Goal: Task Accomplishment & Management: Complete application form

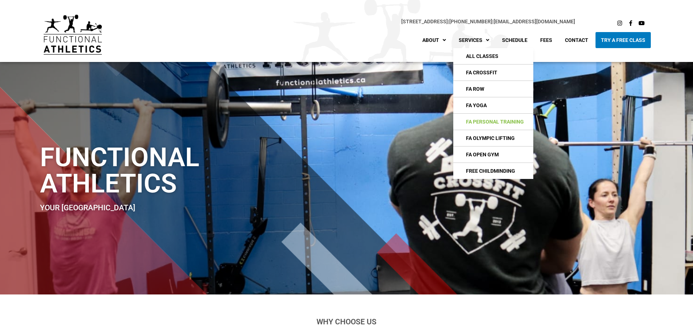
click at [498, 117] on link "FA Personal Training" at bounding box center [493, 122] width 80 height 16
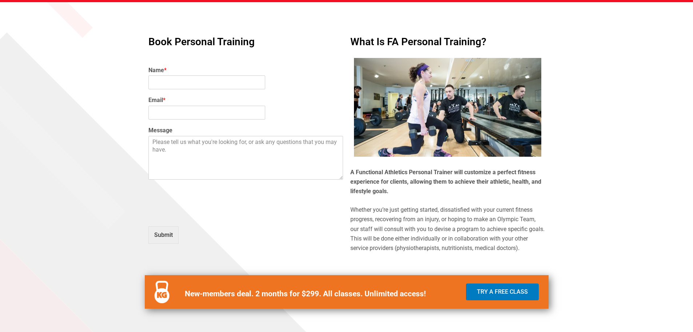
scroll to position [328, 0]
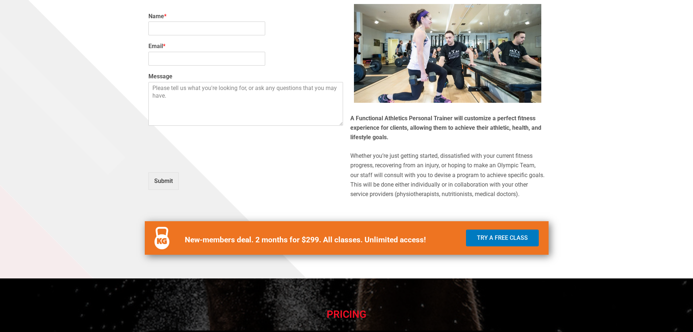
click at [286, 239] on b "New-members deal. 2 months for $299. All classes. Unlimited access!" at bounding box center [305, 239] width 241 height 9
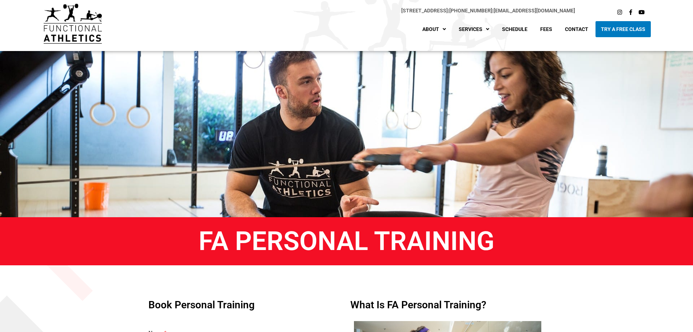
scroll to position [0, 0]
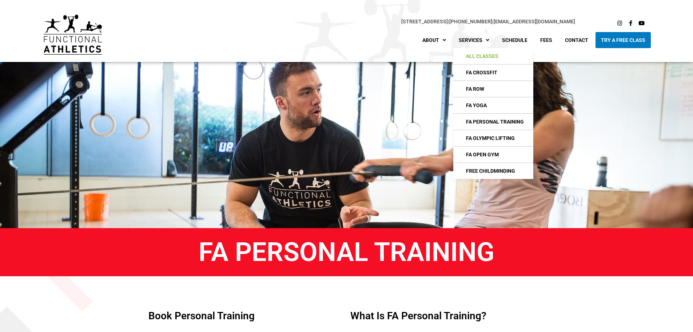
click at [473, 63] on link "All Classes" at bounding box center [493, 56] width 80 height 16
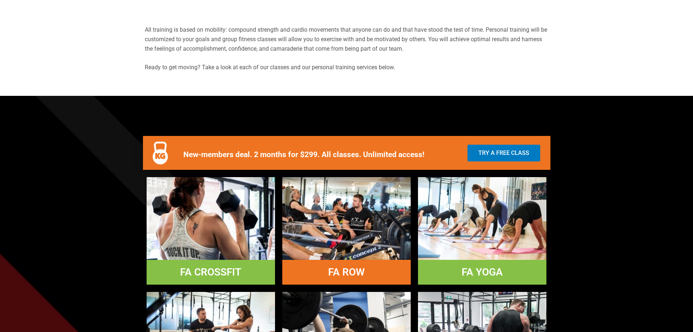
scroll to position [328, 0]
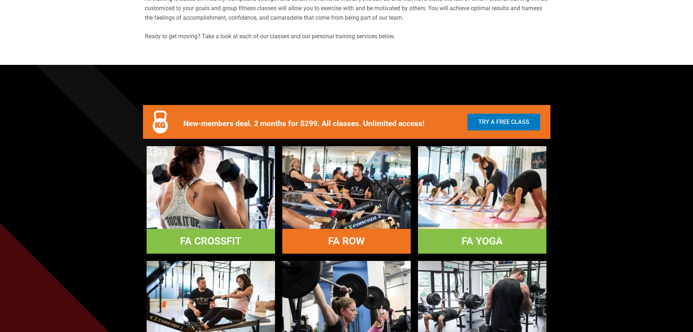
click at [212, 199] on img at bounding box center [211, 187] width 128 height 82
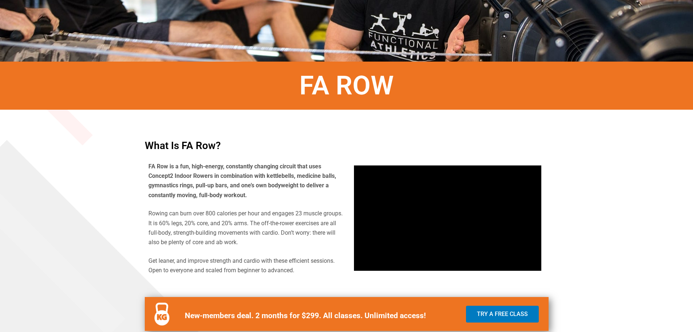
scroll to position [218, 0]
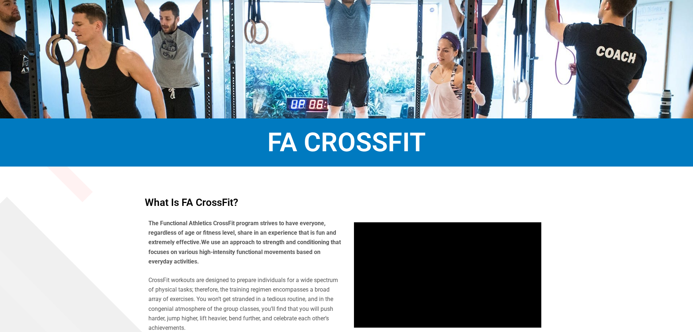
scroll to position [109, 0]
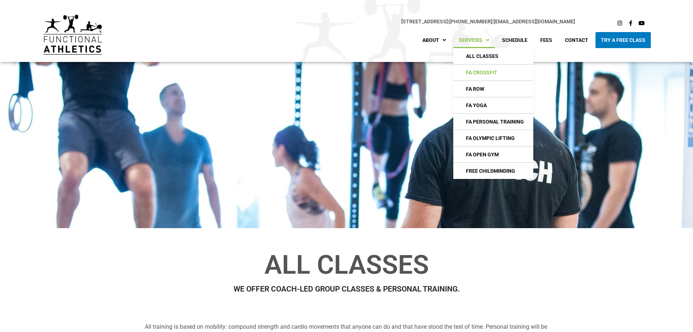
click at [471, 67] on link "FA CrossFIt" at bounding box center [493, 72] width 80 height 16
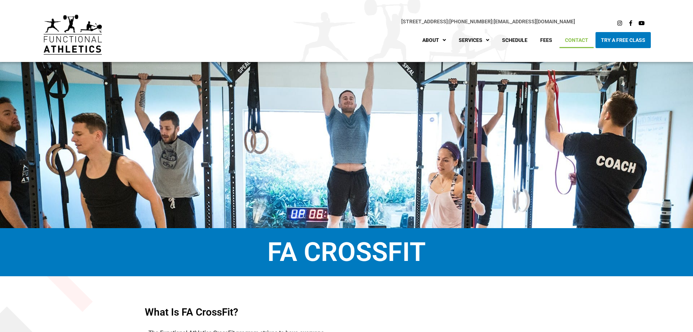
click at [588, 39] on link "Contact" at bounding box center [577, 40] width 34 height 16
click at [541, 37] on link "Fees" at bounding box center [546, 40] width 23 height 16
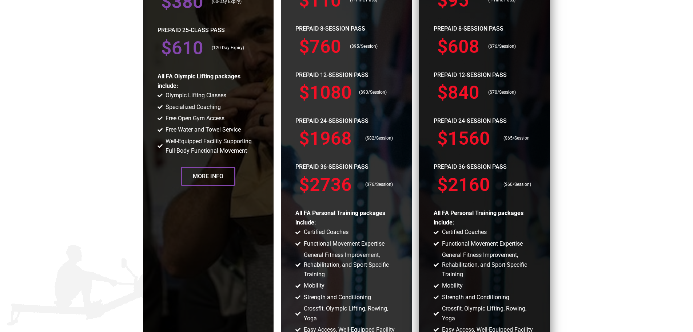
scroll to position [801, 0]
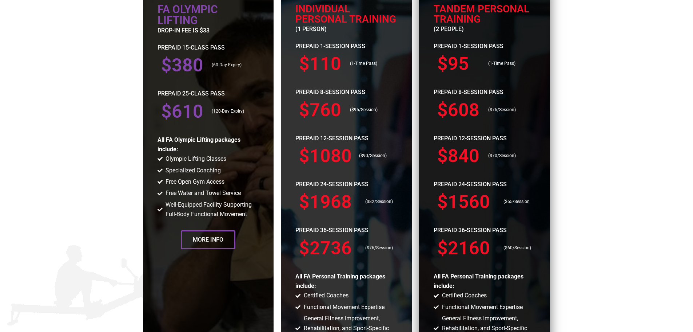
click at [455, 56] on h3 "$95" at bounding box center [459, 64] width 44 height 18
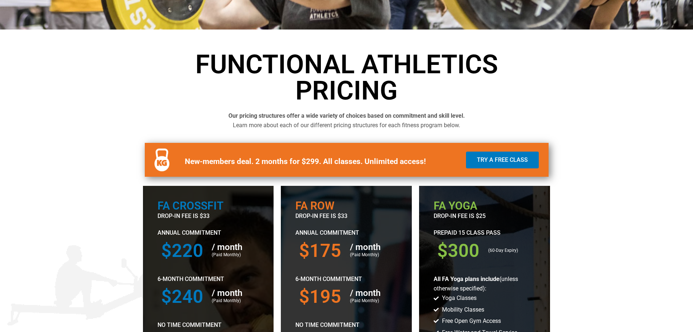
scroll to position [182, 0]
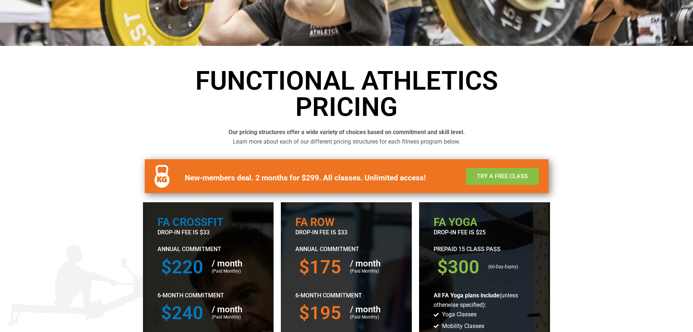
click at [497, 177] on span "Try a Free Class" at bounding box center [502, 176] width 51 height 6
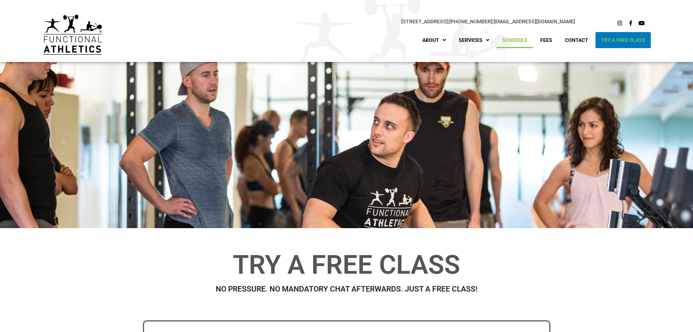
click at [507, 37] on link "Schedule" at bounding box center [515, 40] width 36 height 16
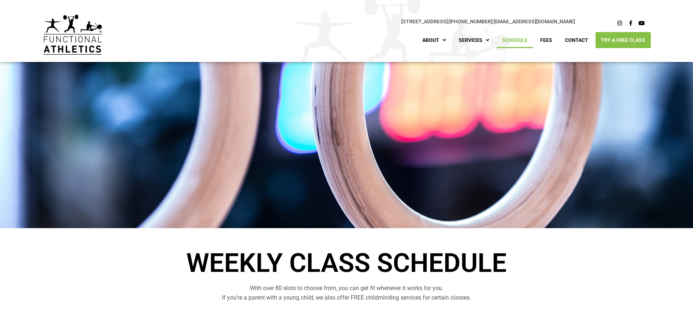
click at [617, 37] on link "Try A Free Class" at bounding box center [623, 40] width 55 height 16
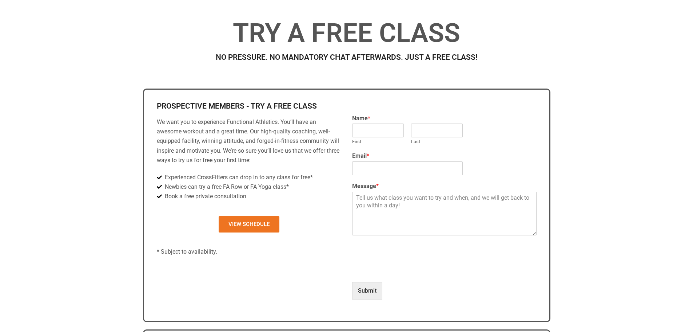
scroll to position [218, 0]
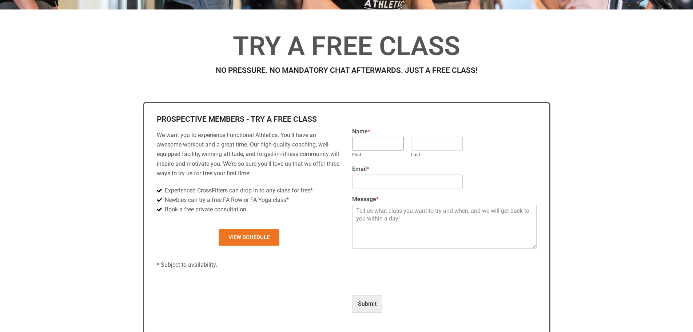
click at [376, 140] on input "First" at bounding box center [378, 143] width 52 height 14
click at [277, 163] on p "We want you to experience Functional Athletics. You’ll have an awesome workout …" at bounding box center [249, 154] width 185 height 48
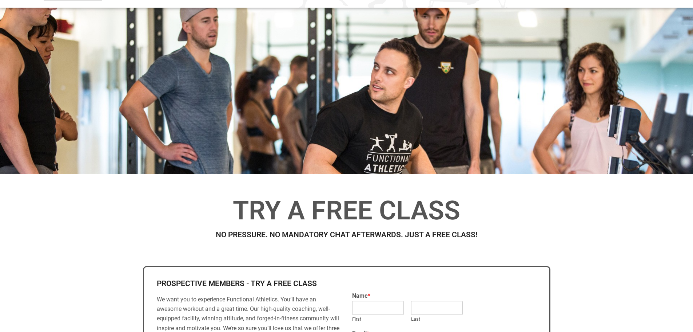
scroll to position [0, 0]
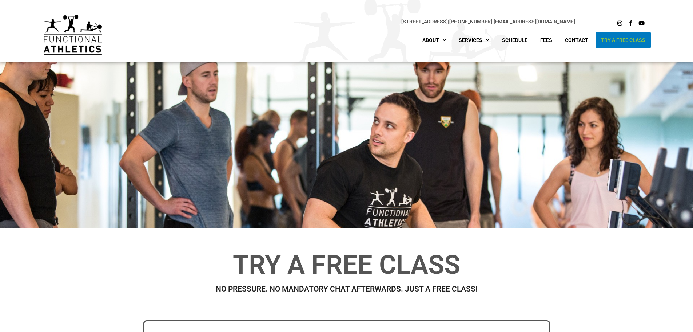
click at [75, 47] on img at bounding box center [73, 35] width 58 height 40
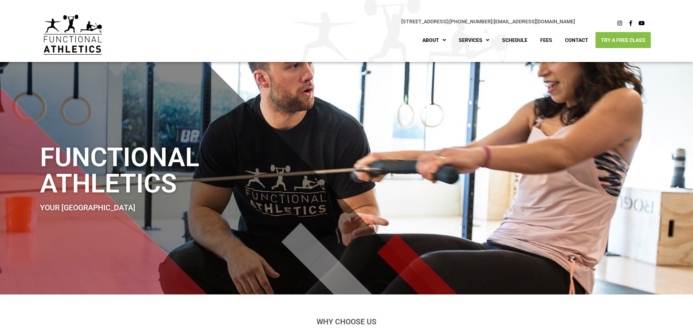
click at [615, 36] on link "Try A Free Class" at bounding box center [623, 40] width 55 height 16
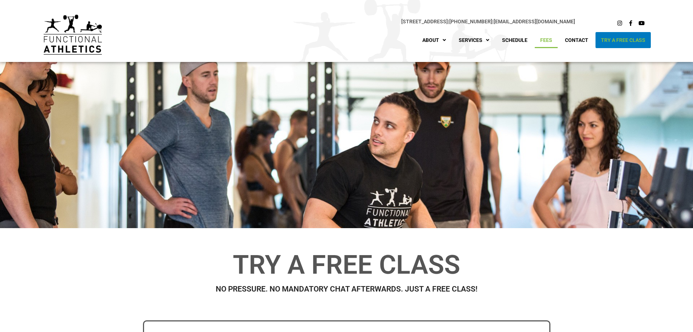
click at [536, 37] on link "Fees" at bounding box center [546, 40] width 23 height 16
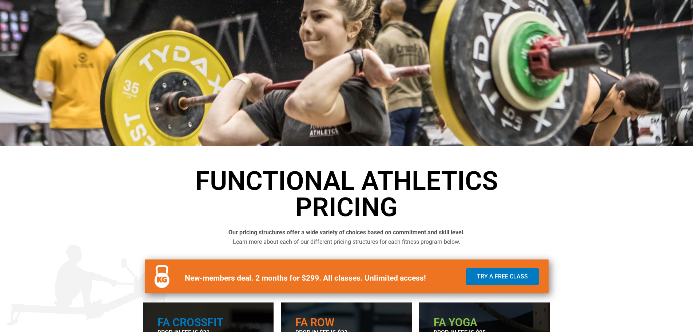
scroll to position [146, 0]
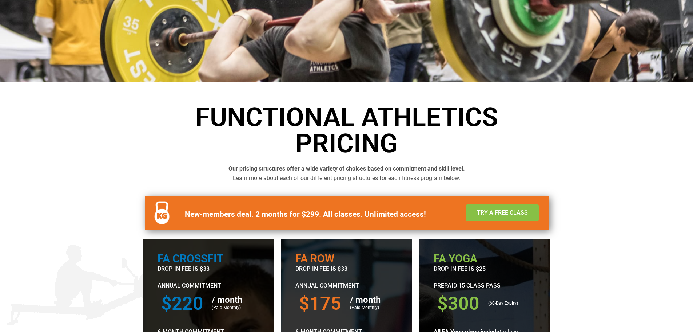
click at [493, 212] on span "Try a Free Class" at bounding box center [502, 213] width 51 height 6
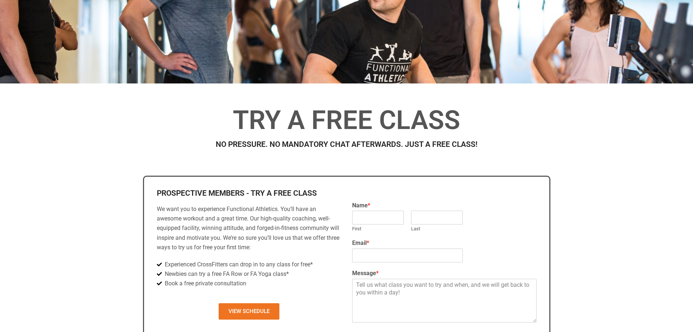
scroll to position [218, 0]
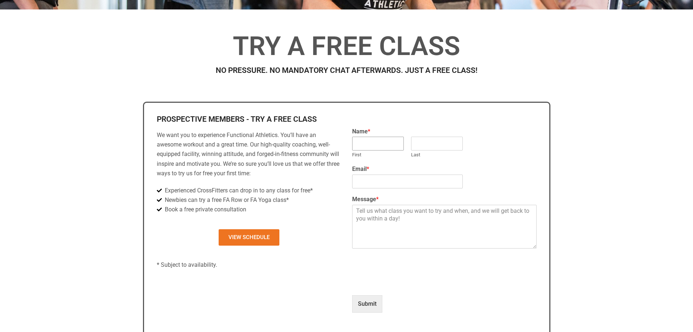
click at [381, 139] on input "First" at bounding box center [378, 143] width 52 height 14
type input "Mihira"
type input "Appnender"
type input "[EMAIL_ADDRESS][DOMAIN_NAME]"
click at [393, 222] on textarea "Message *" at bounding box center [444, 227] width 185 height 44
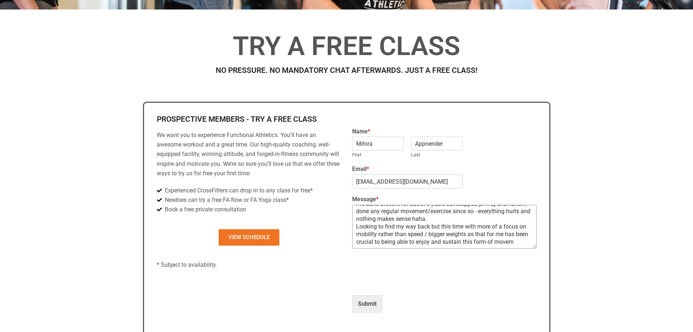
scroll to position [19, 0]
type textarea "CrossFit Lite. I've done Crossfit for about 6 years but stopped [DATE] and have…"
type input "1"
click at [372, 303] on button "Submit" at bounding box center [367, 303] width 30 height 17
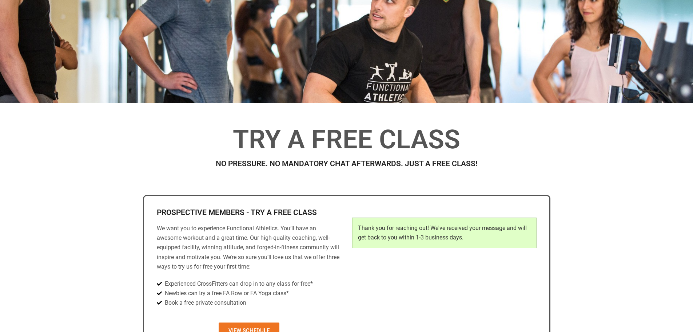
scroll to position [124, 0]
